Goal: Information Seeking & Learning: Check status

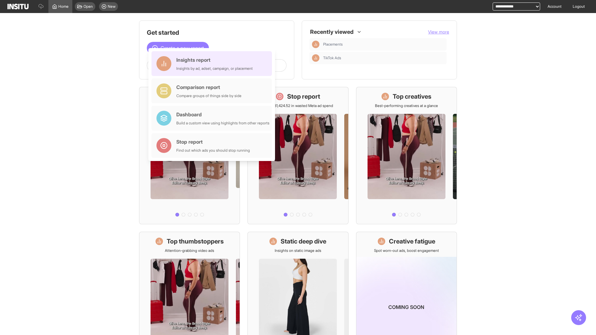
click at [213, 64] on div "Insights report Insights by ad, adset, campaign, or placement" at bounding box center [214, 63] width 76 height 15
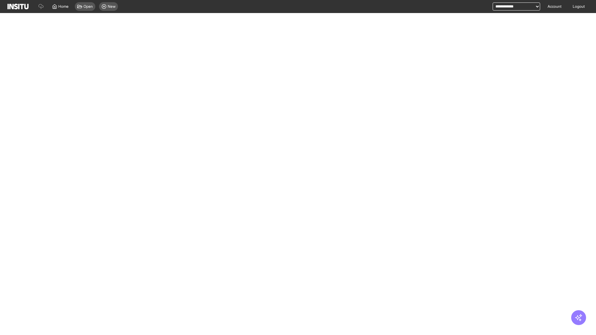
select select "**"
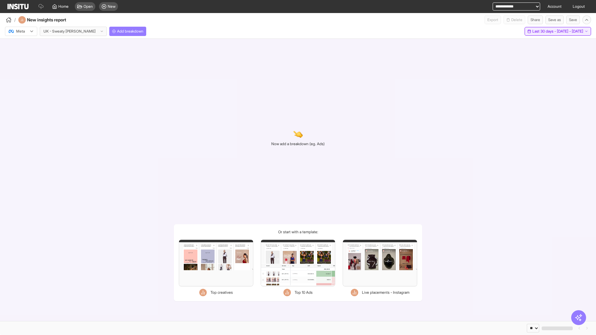
click at [545, 31] on span "Last 30 days - [DATE] - [DATE]" at bounding box center [557, 31] width 51 height 5
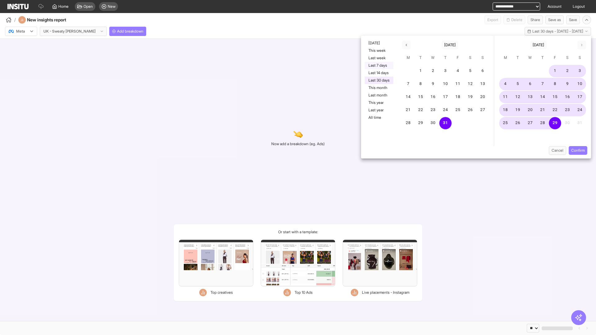
click at [378, 65] on button "Last 7 days" at bounding box center [379, 65] width 29 height 7
